Goal: Task Accomplishment & Management: Use online tool/utility

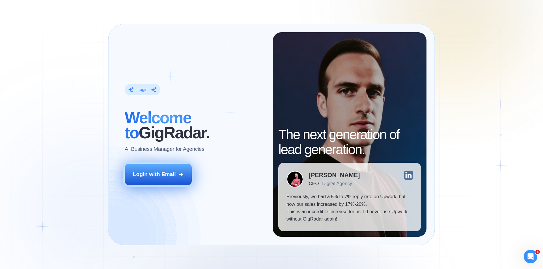
click at [176, 174] on button "Login with Email" at bounding box center [158, 174] width 67 height 21
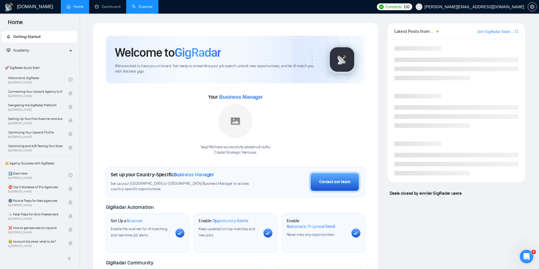
click at [145, 6] on link "Scanner" at bounding box center [142, 6] width 21 height 5
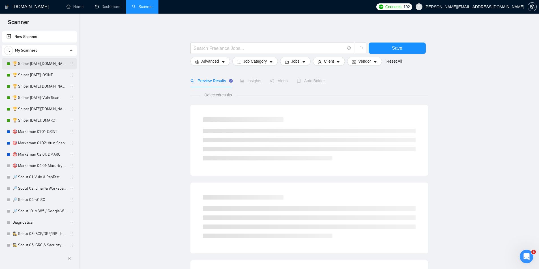
click at [38, 64] on link "🏆 Sniper 01.01.01.US: OSINT" at bounding box center [39, 63] width 54 height 11
